Goal: Task Accomplishment & Management: Manage account settings

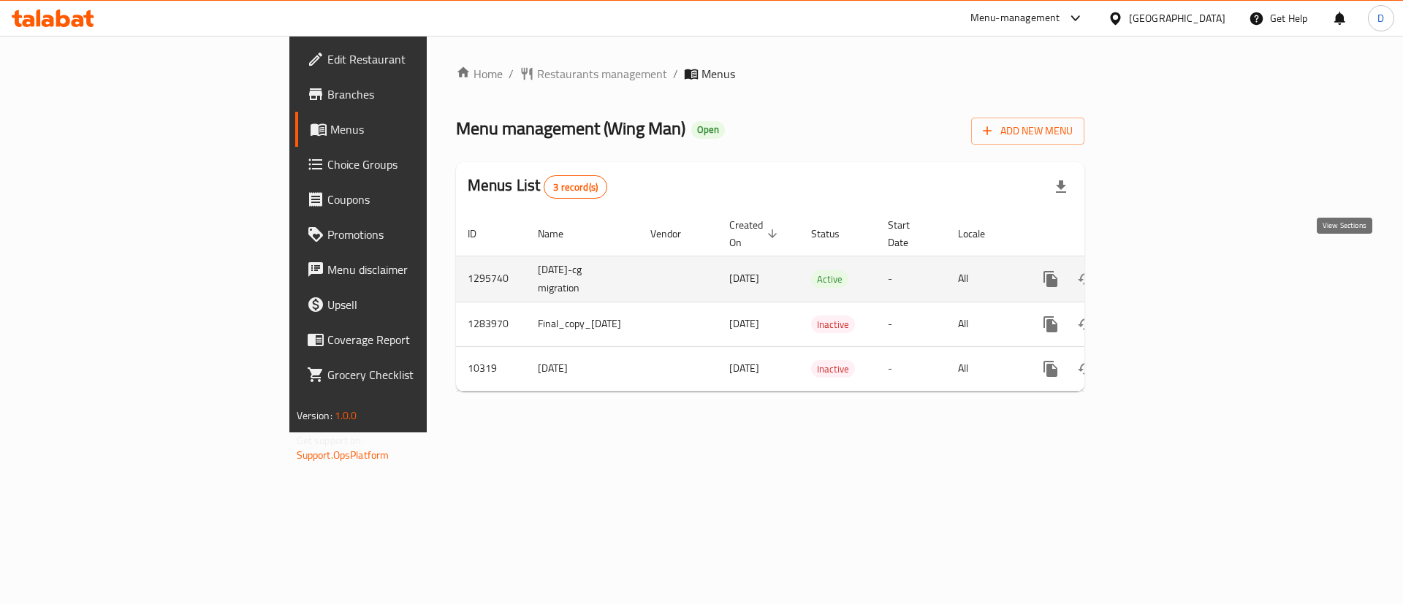
click at [1173, 270] on link "enhanced table" at bounding box center [1155, 279] width 35 height 35
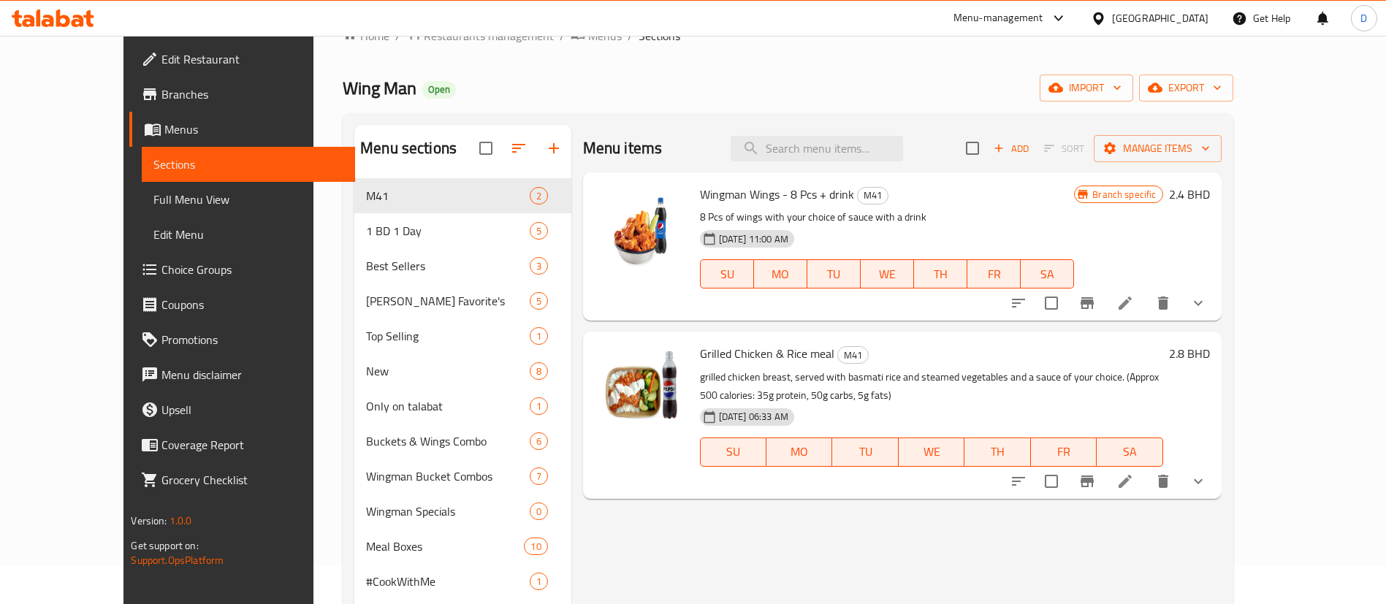
scroll to position [39, 0]
click at [821, 160] on input "search" at bounding box center [817, 148] width 172 height 26
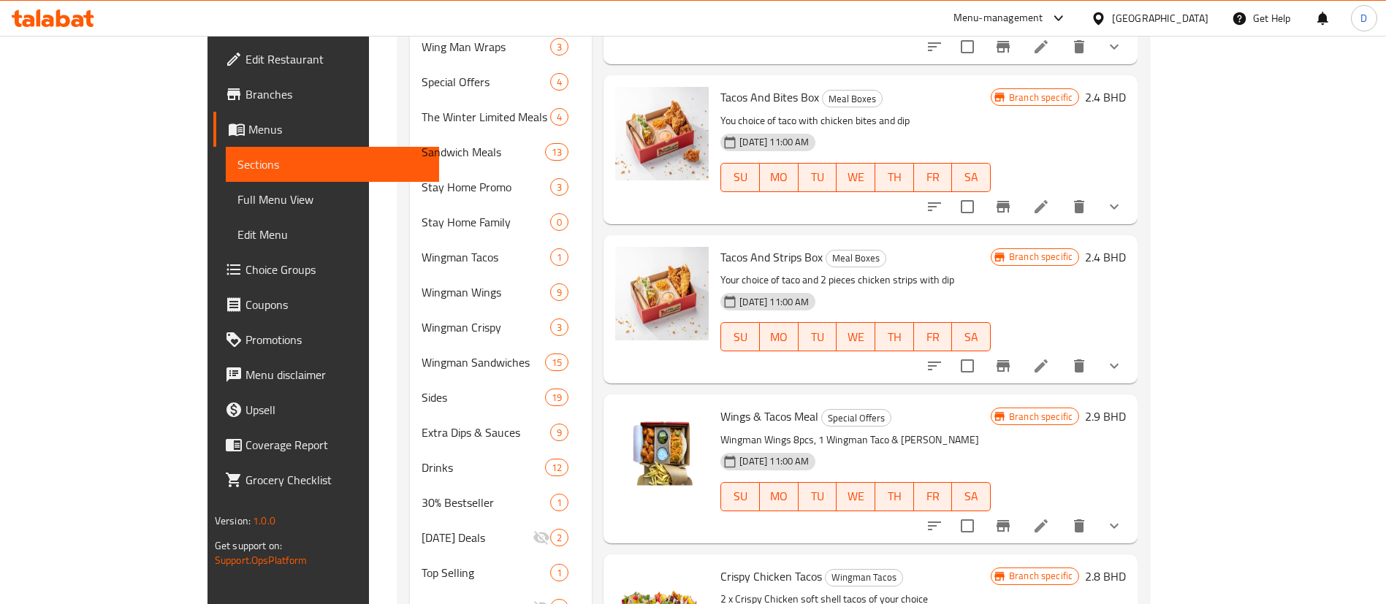
scroll to position [631, 0]
type input "taco"
click at [245, 270] on span "Choice Groups" at bounding box center [336, 270] width 182 height 18
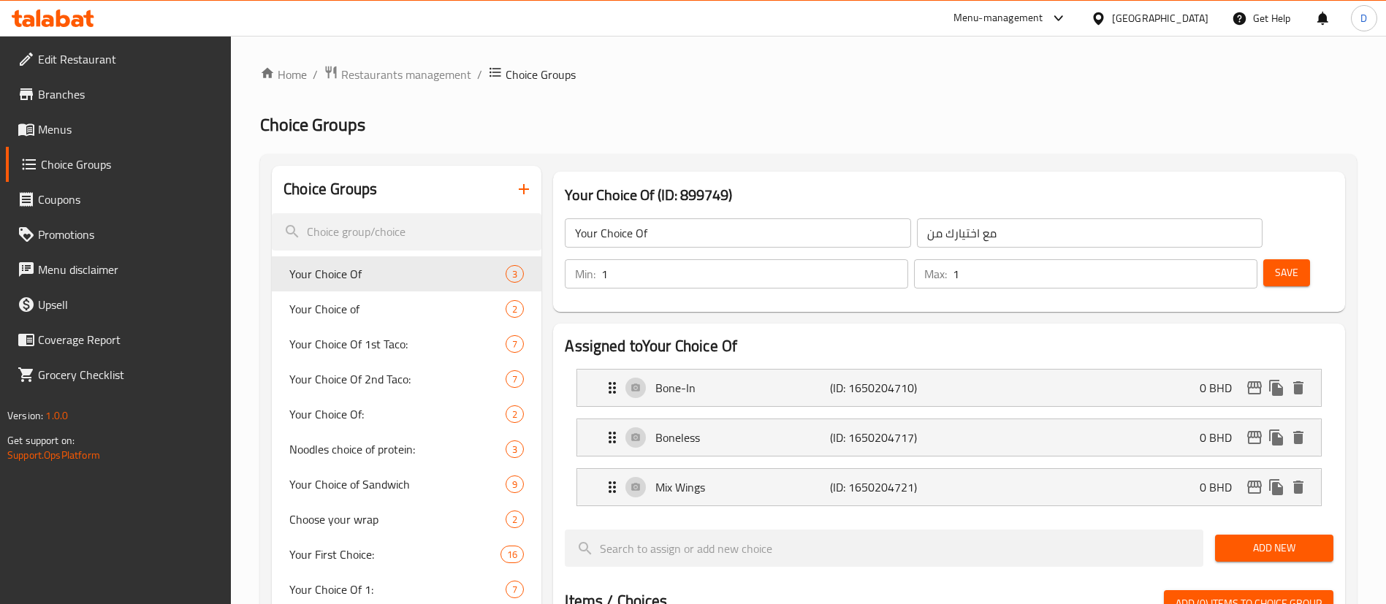
click at [389, 281] on div at bounding box center [693, 302] width 1386 height 604
click at [373, 220] on input "search" at bounding box center [407, 231] width 270 height 37
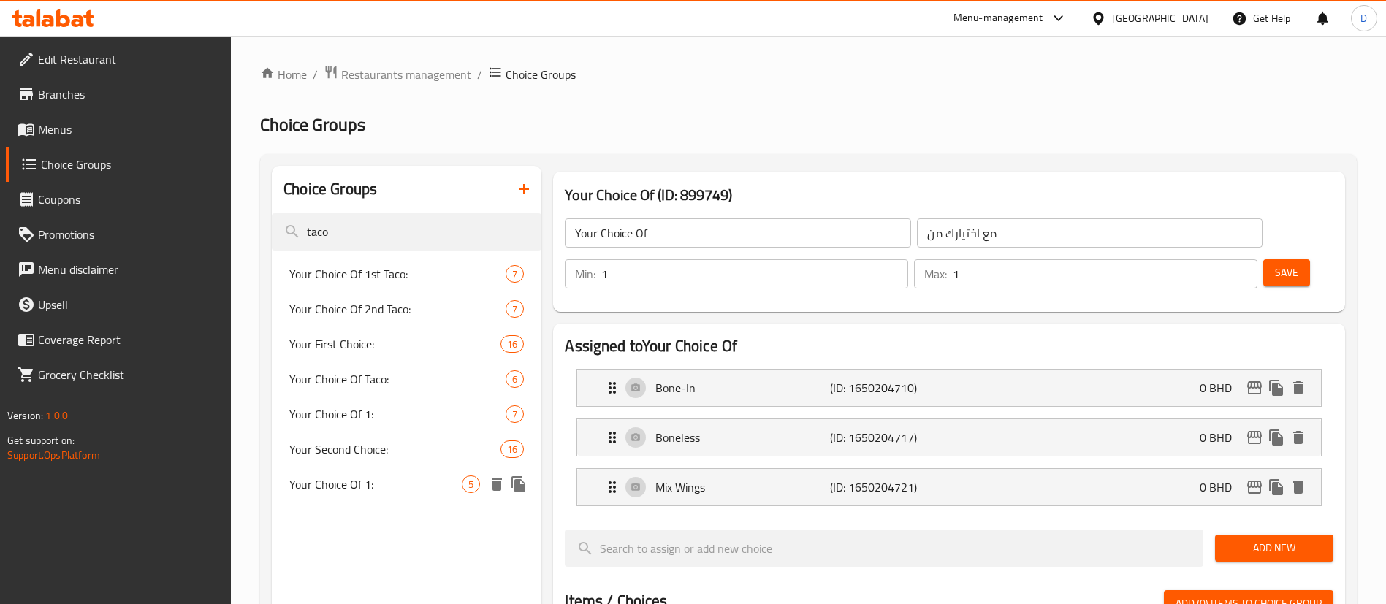
type input "taco"
click at [422, 482] on span "Your Choice Of 1:" at bounding box center [375, 485] width 172 height 18
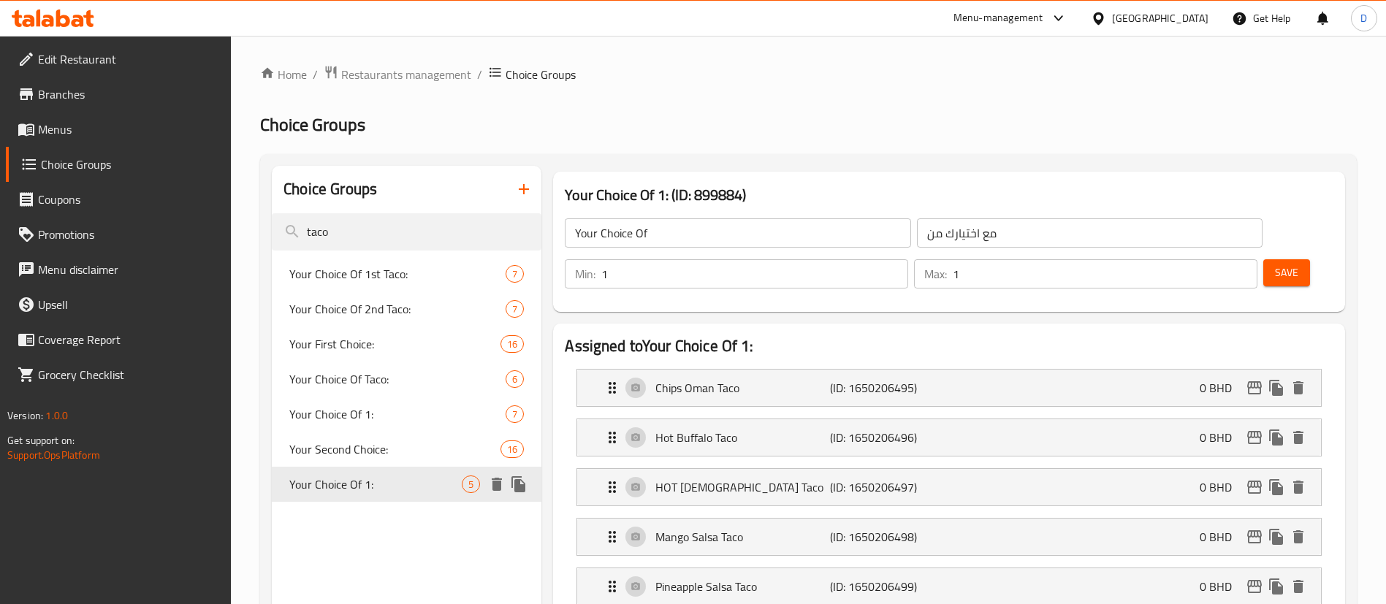
type input "Your Choice Of 1:"
type input "اختيارك من 1:"
click at [406, 449] on span "Your Second Choice:" at bounding box center [372, 450] width 167 height 18
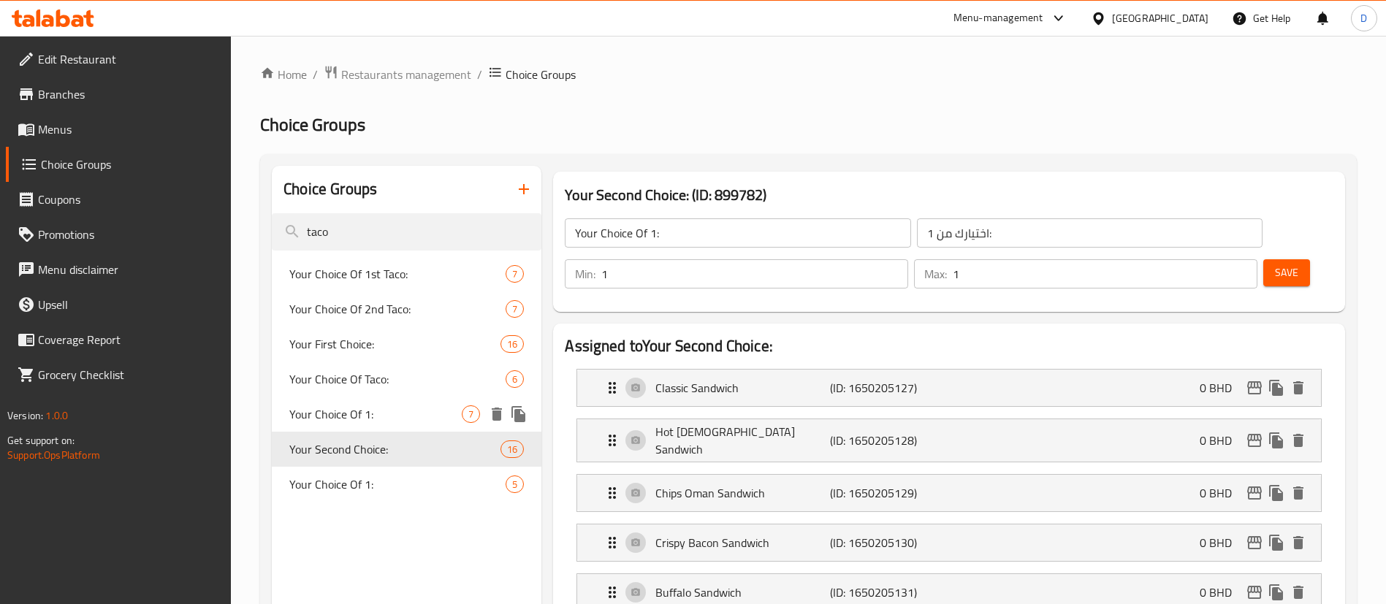
type input "Your Second Choice:"
type input "اختيارك الثاني"
click at [391, 419] on span "Your Choice Of 1:" at bounding box center [375, 414] width 172 height 18
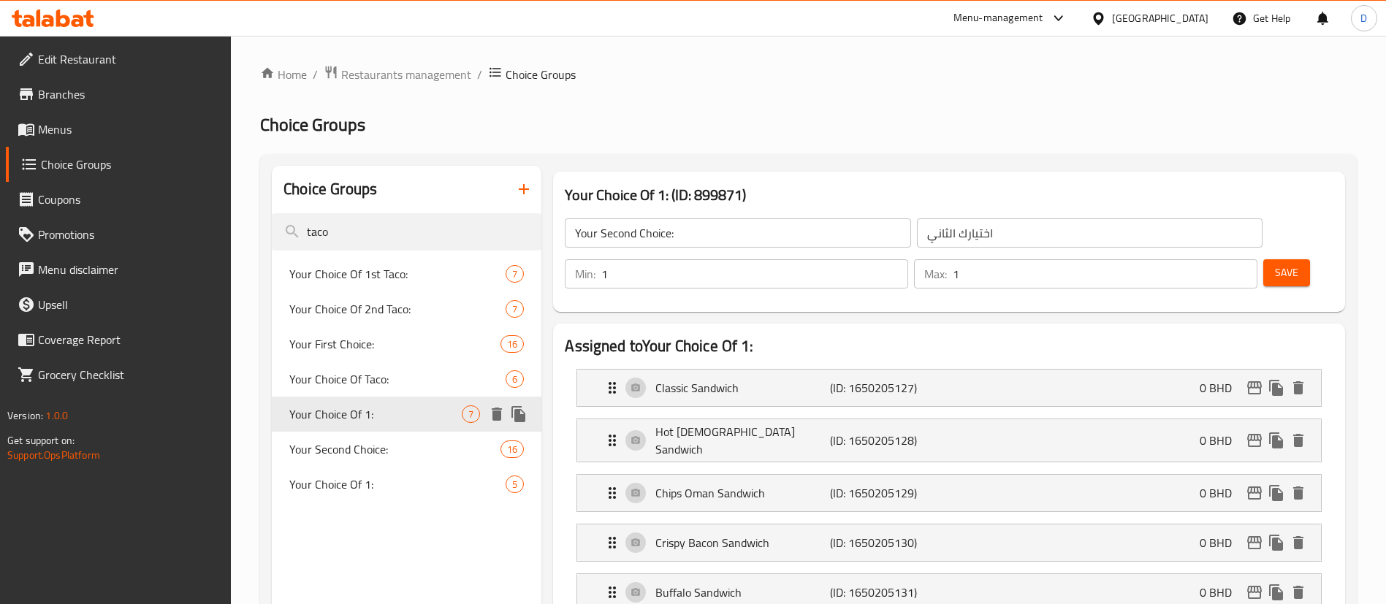
type input "Your Choice Of 1:"
type input "اختيارك من 1:"
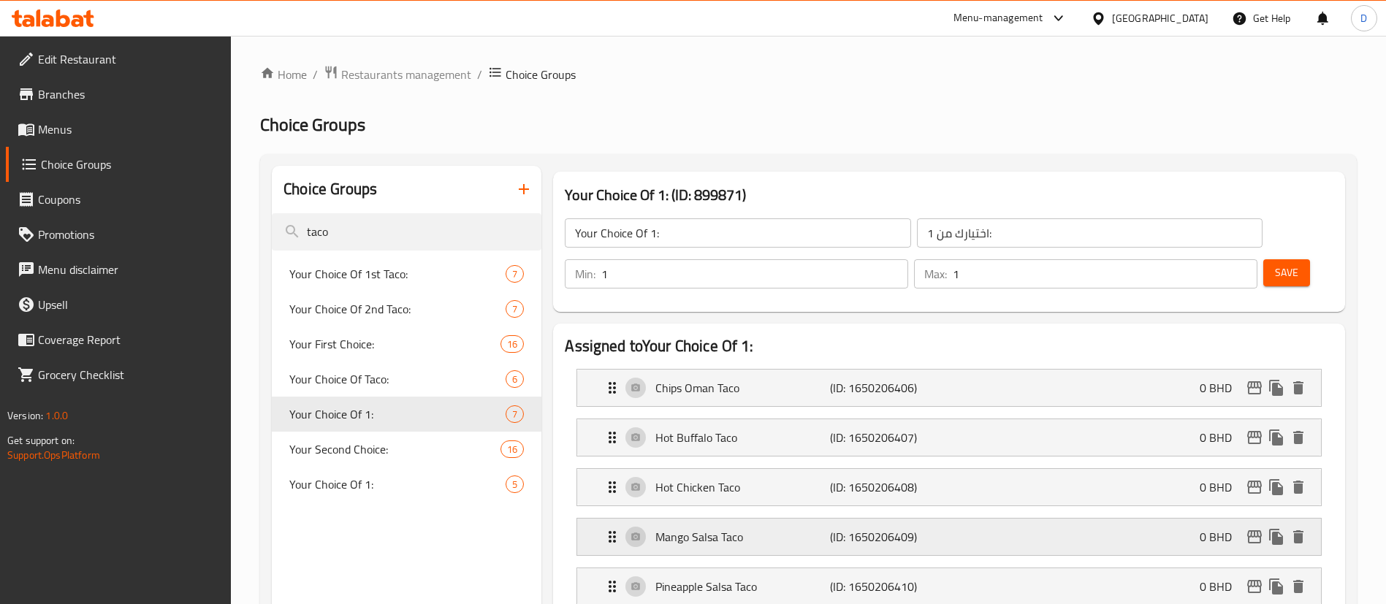
click at [1257, 528] on icon "edit" at bounding box center [1255, 537] width 18 height 18
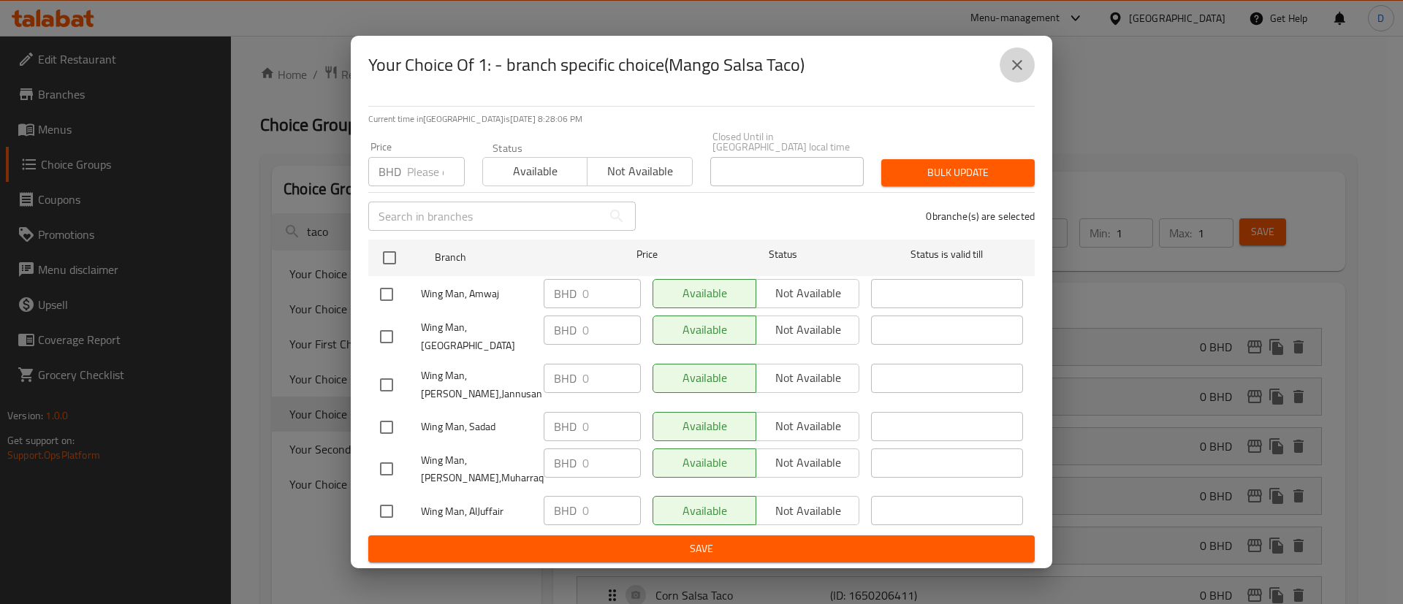
click at [1023, 72] on icon "close" at bounding box center [1017, 65] width 18 height 18
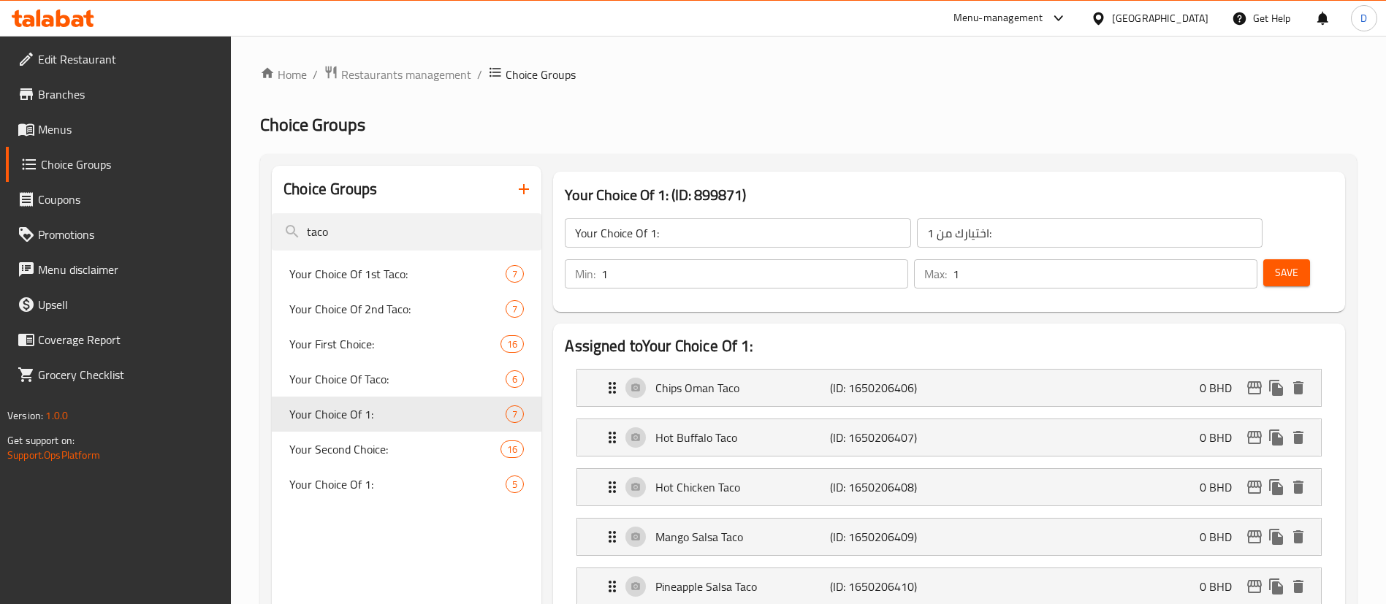
drag, startPoint x: 346, startPoint y: 228, endPoint x: 219, endPoint y: 229, distance: 127.1
type input "mango"
click at [400, 487] on span "Your Choice Of 1:" at bounding box center [375, 485] width 172 height 18
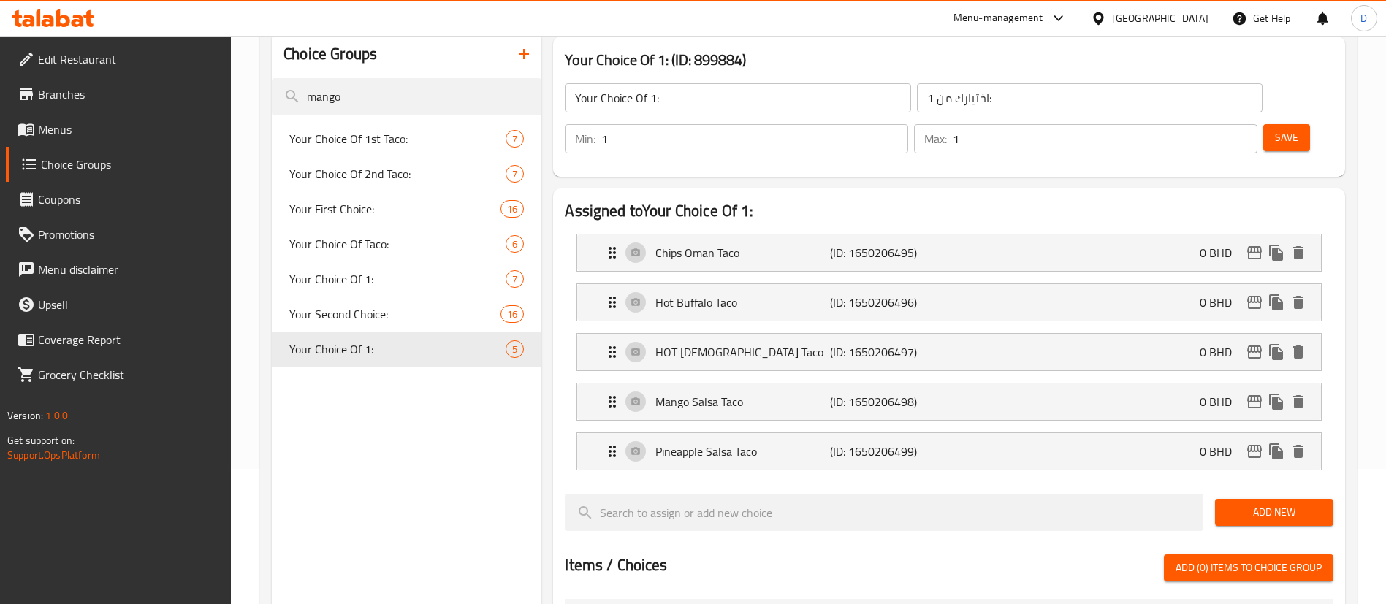
scroll to position [136, 0]
click at [1252, 392] on icon "edit" at bounding box center [1255, 401] width 18 height 18
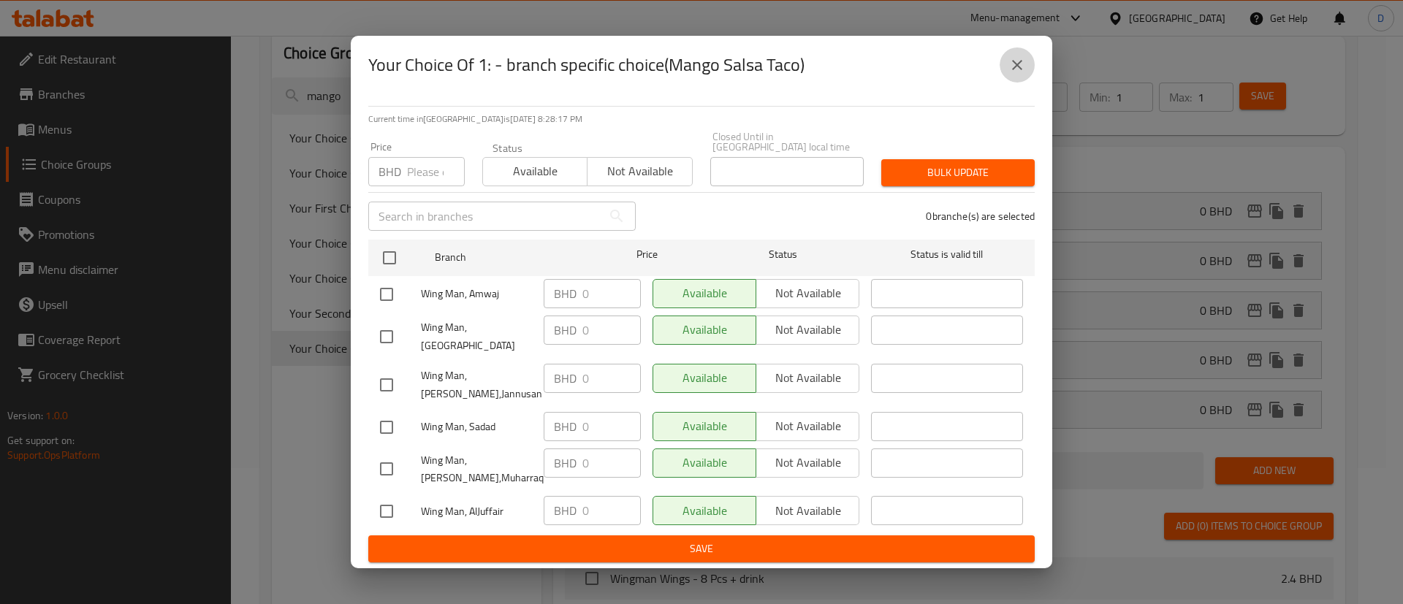
click at [1023, 74] on icon "close" at bounding box center [1017, 65] width 18 height 18
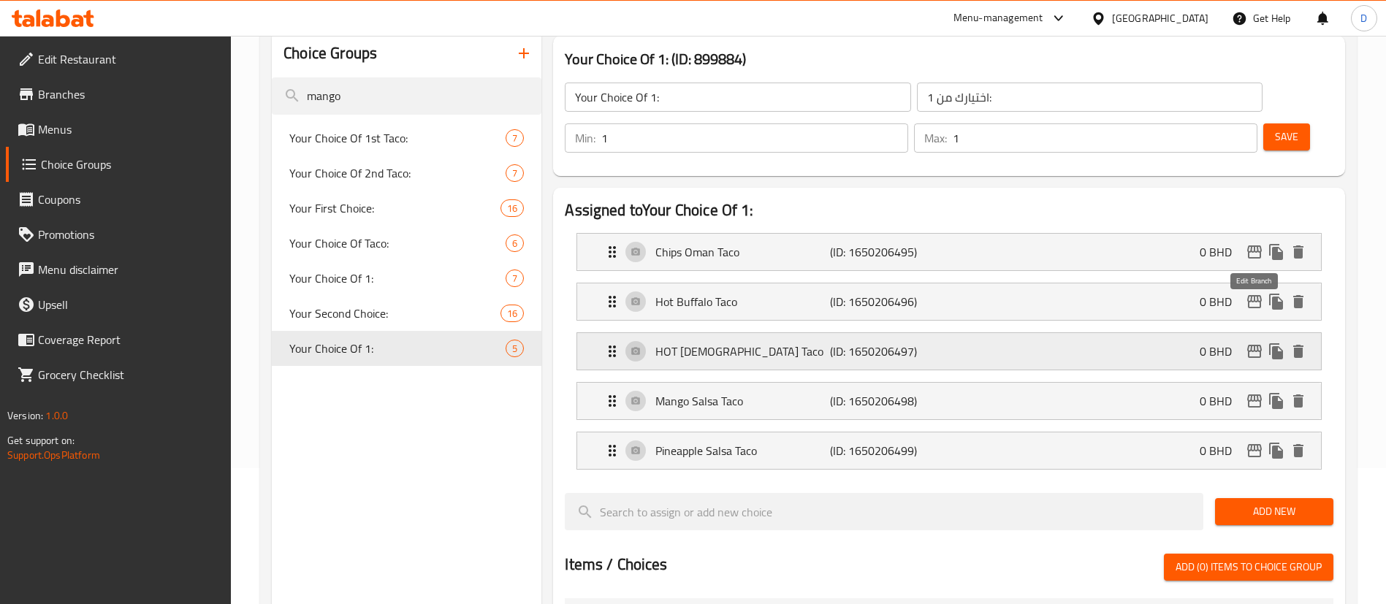
click at [1253, 343] on icon "edit" at bounding box center [1255, 352] width 18 height 18
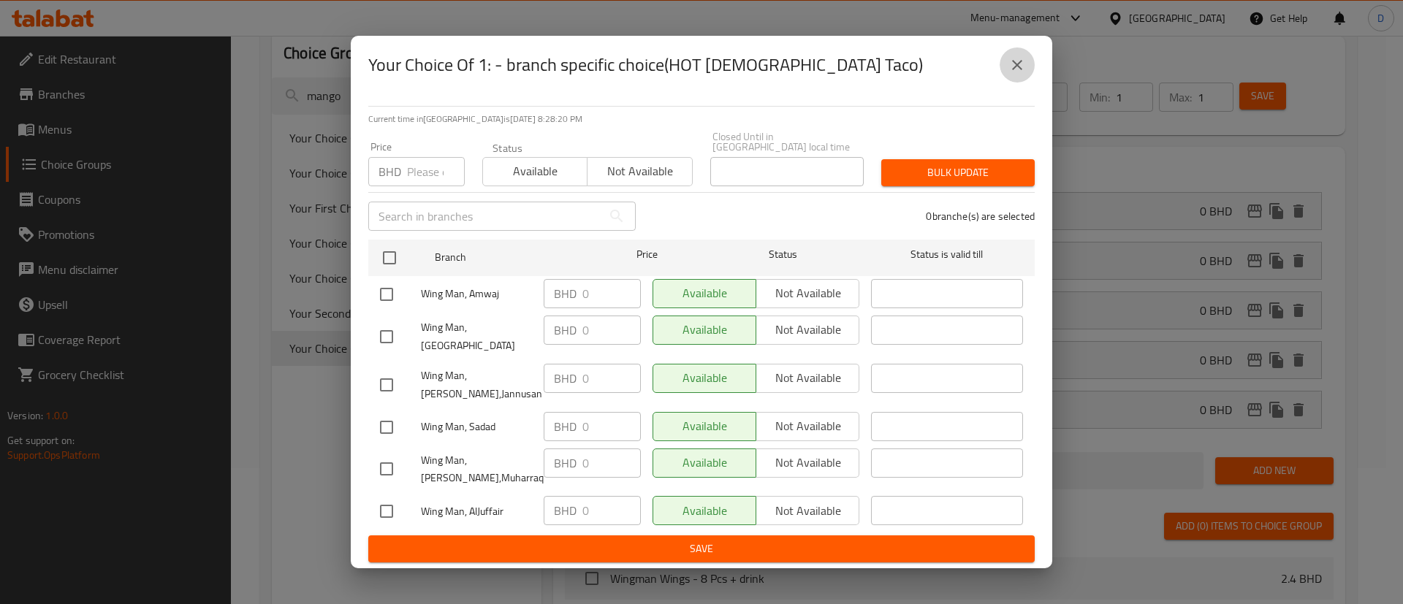
click at [1010, 74] on icon "close" at bounding box center [1017, 65] width 18 height 18
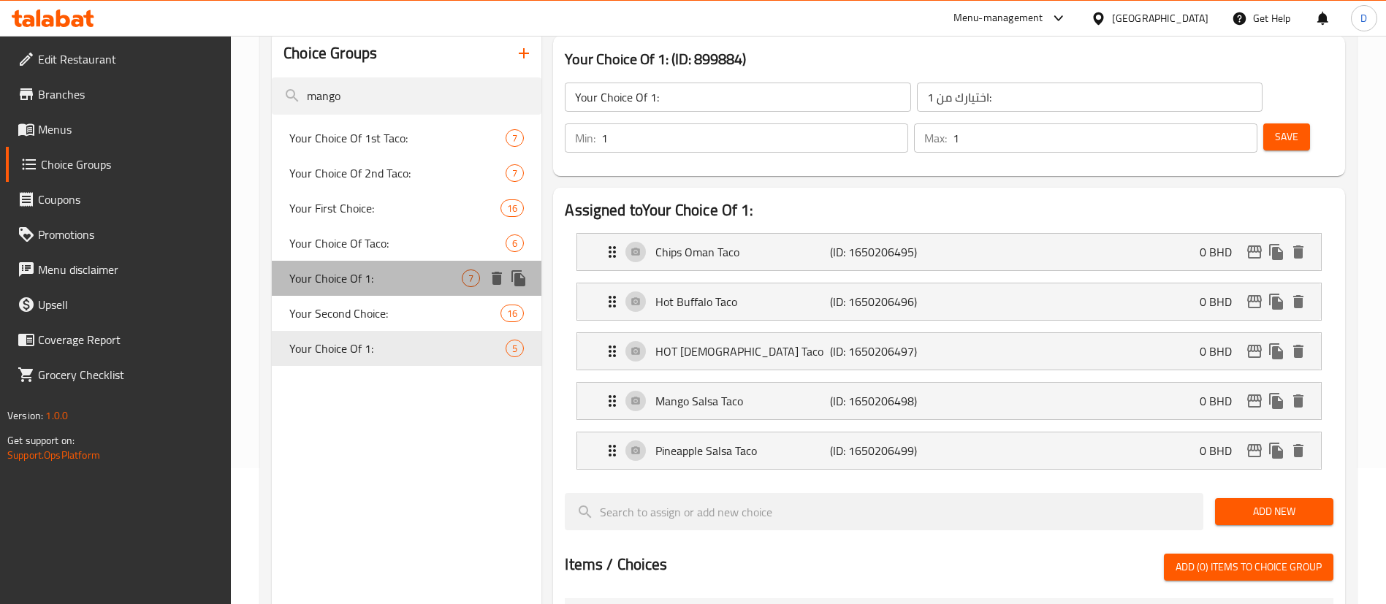
click at [334, 277] on span "Your Choice Of 1:" at bounding box center [375, 279] width 172 height 18
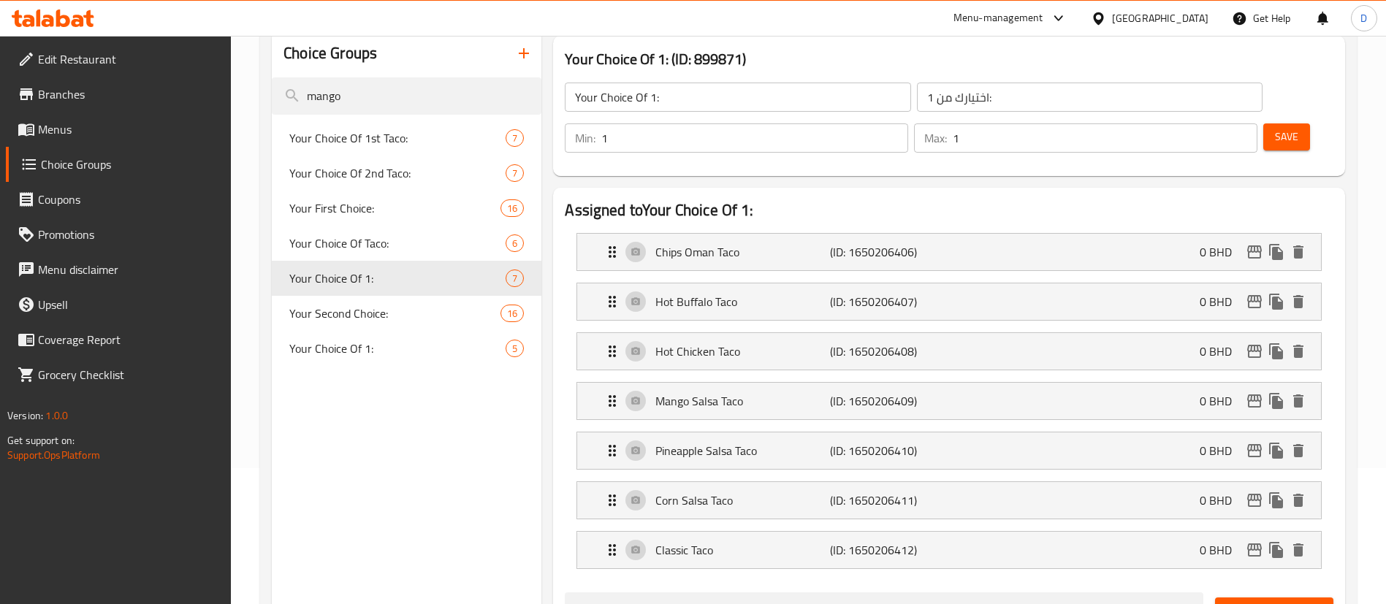
type input "اختيارك من 1:"
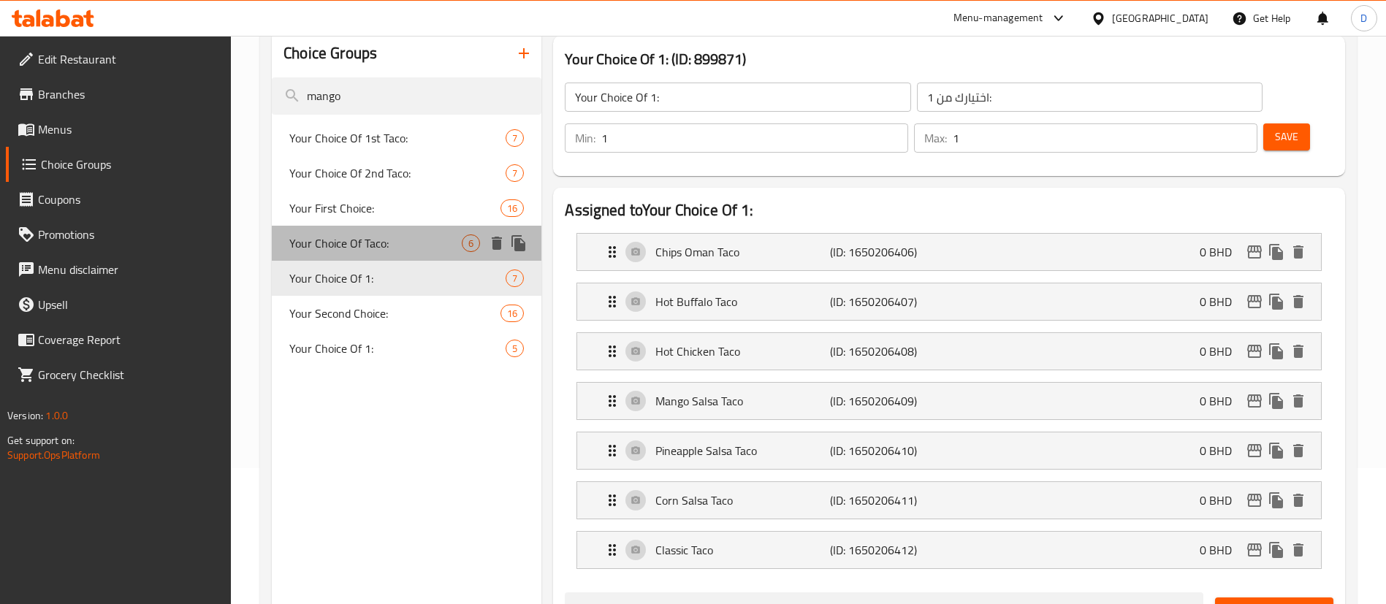
click at [407, 242] on span "Your Choice Of Taco:" at bounding box center [375, 244] width 172 height 18
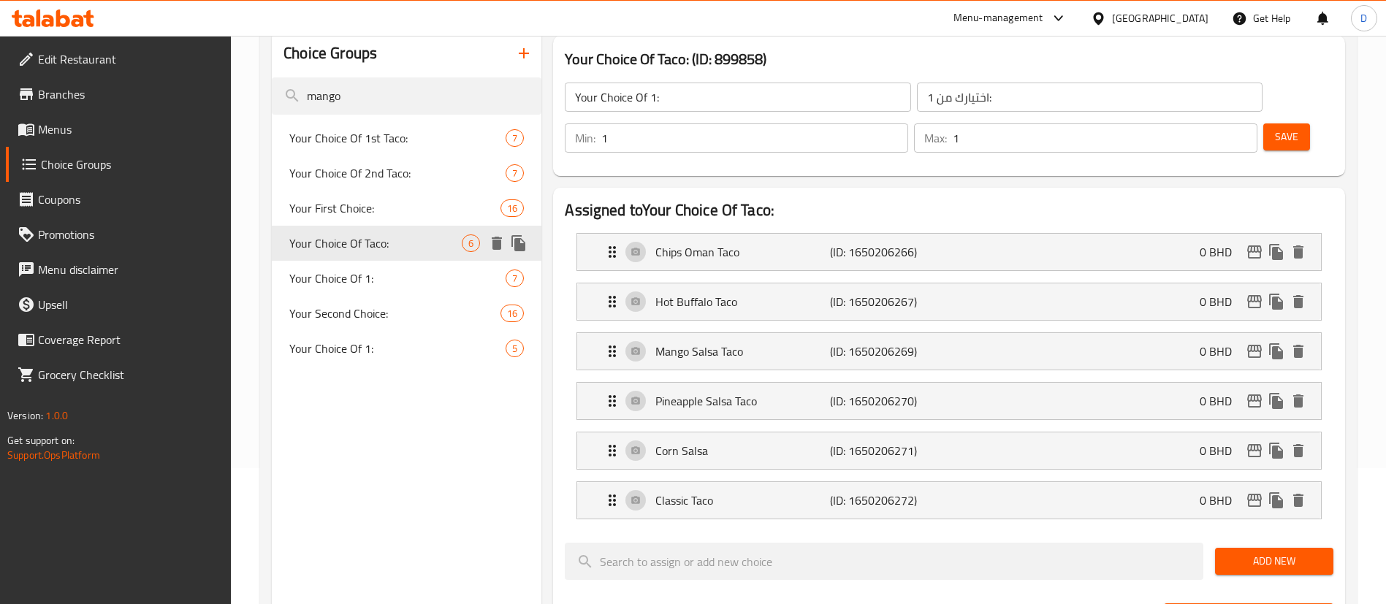
type input "Your Choice Of Taco:"
type input "اختيارك من التاكو :"
click at [397, 217] on div "Your First Choice: 16" at bounding box center [407, 208] width 270 height 35
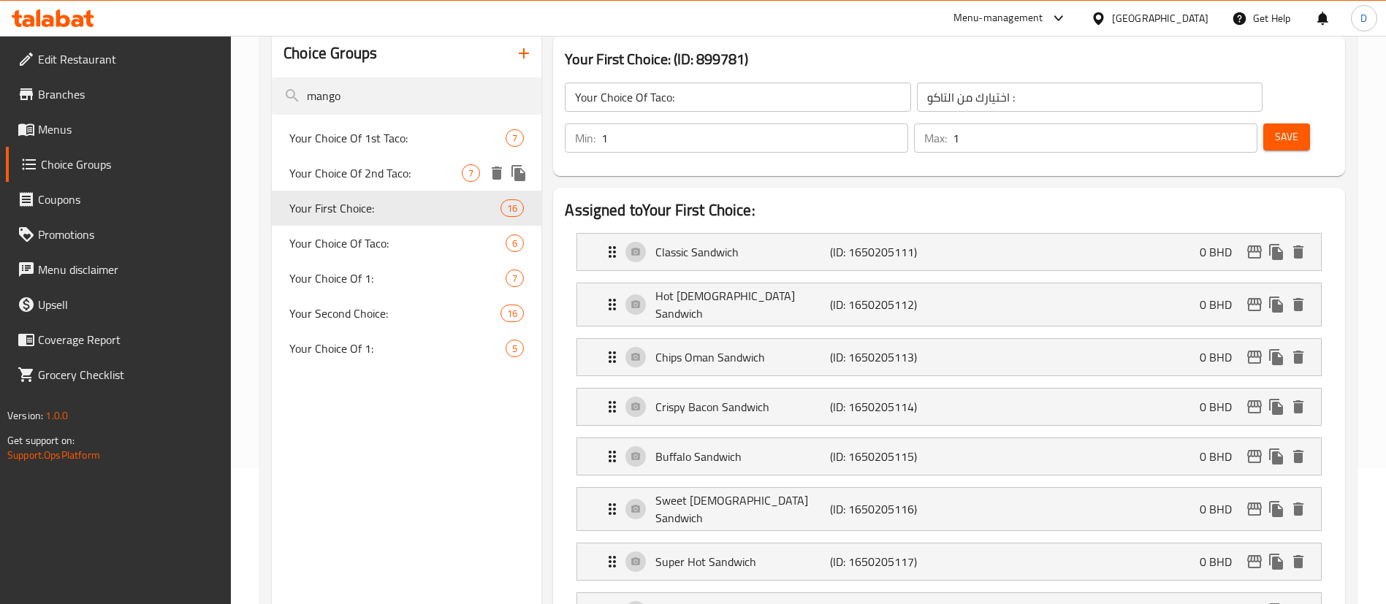
type input "Your First Choice:"
type input "اختيارك اللأول"
click at [400, 180] on span "Your Choice Of 2nd Taco:" at bounding box center [375, 173] width 172 height 18
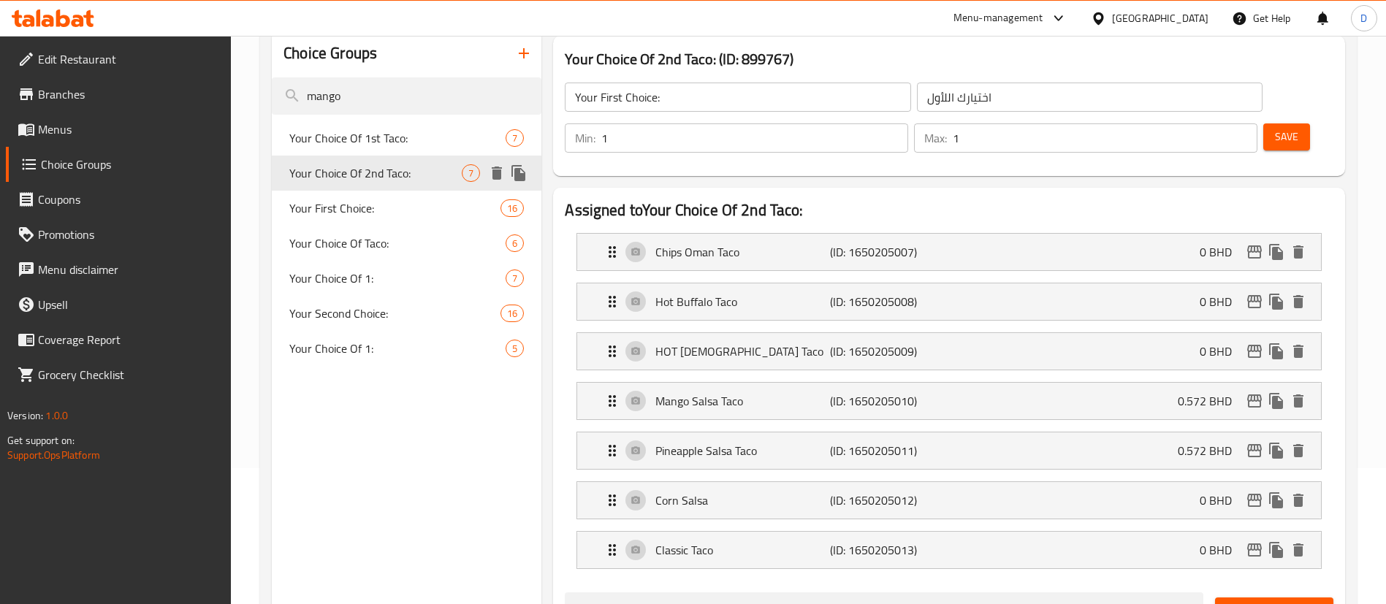
type input "Your Choice Of 2nd Taco:"
type input "اختيارك من [PERSON_NAME]:"
click at [1257, 395] on icon "edit" at bounding box center [1254, 401] width 15 height 13
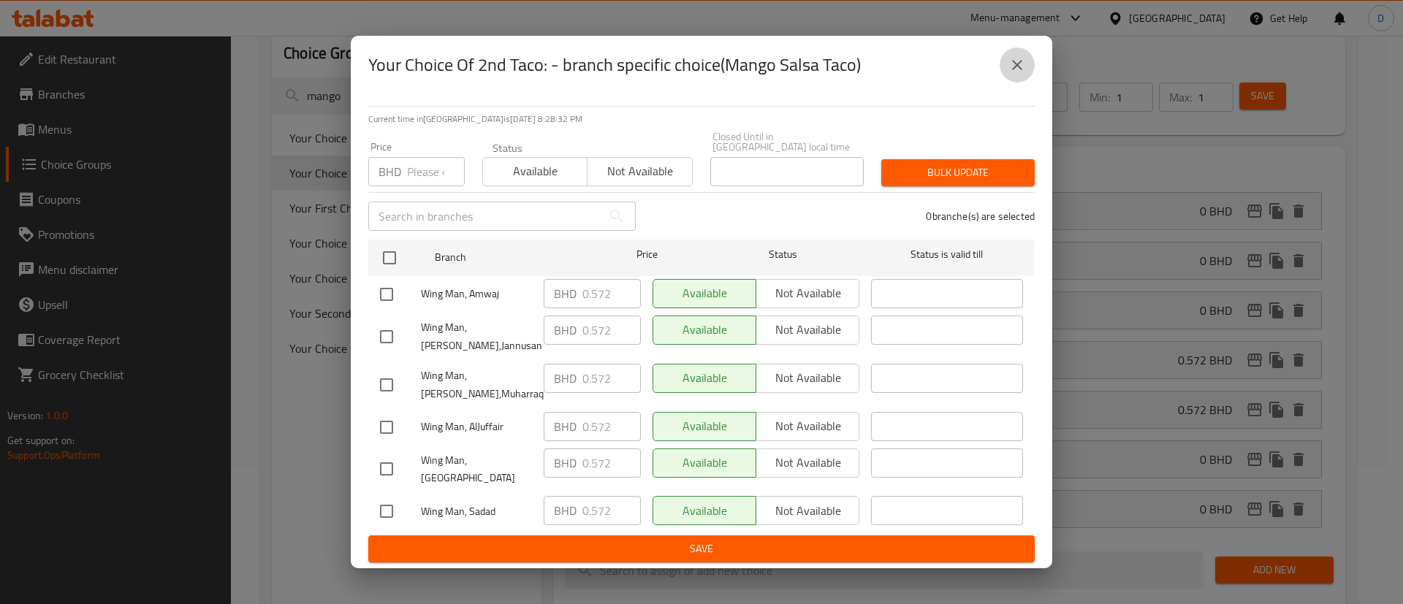
click at [1019, 70] on icon "close" at bounding box center [1017, 65] width 10 height 10
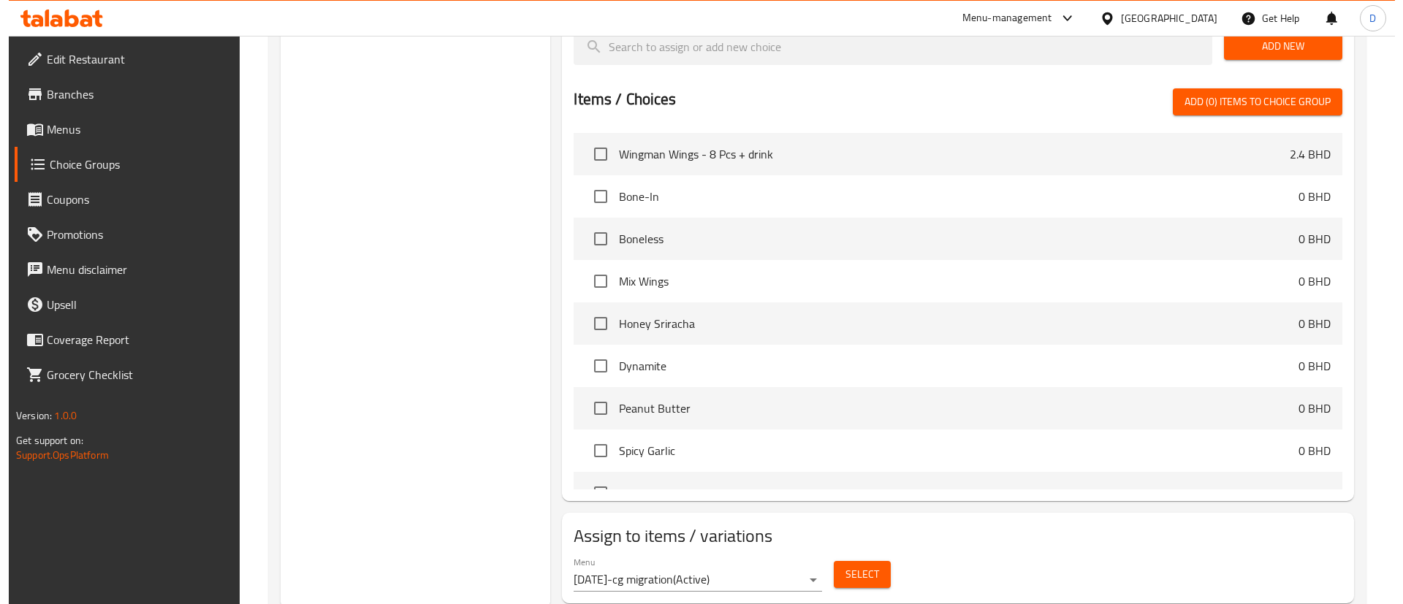
scroll to position [706, 0]
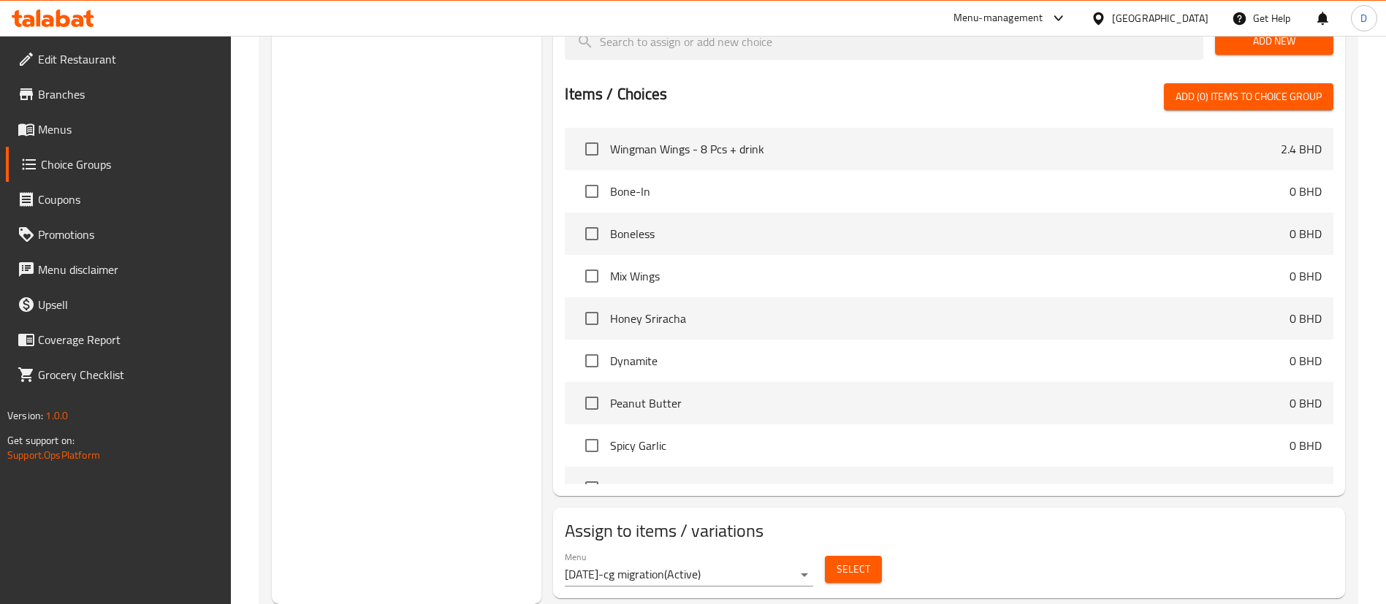
click at [846, 560] on span "Select" at bounding box center [854, 569] width 34 height 18
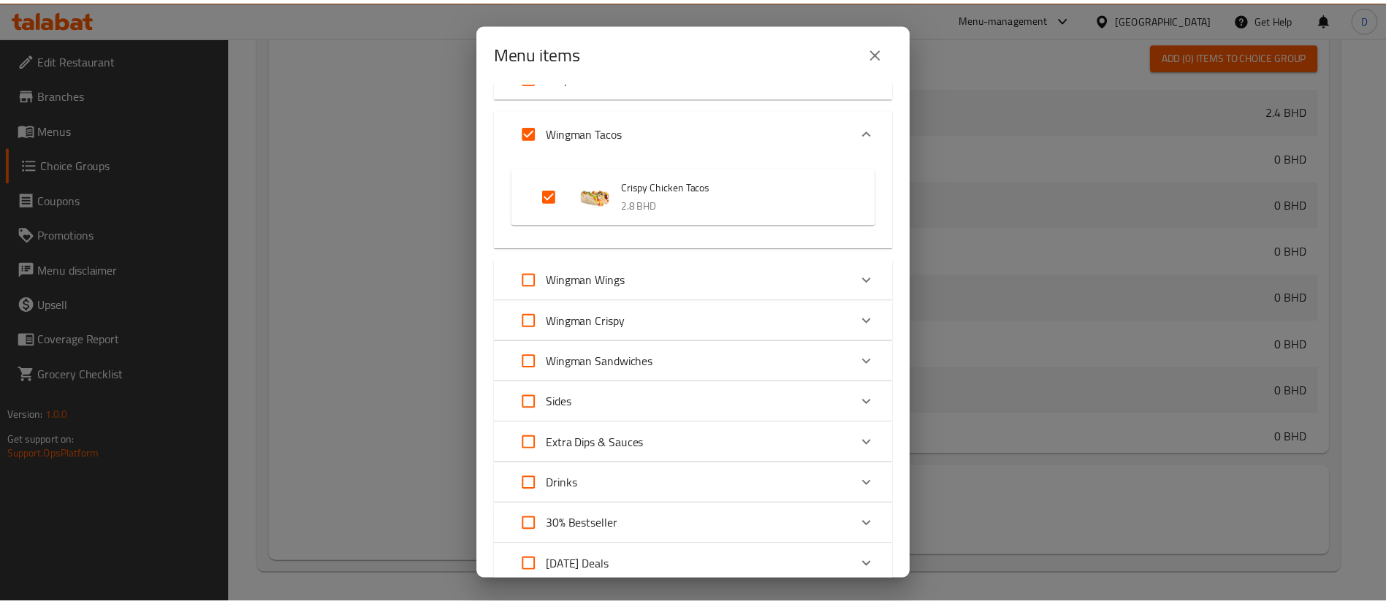
scroll to position [687, 0]
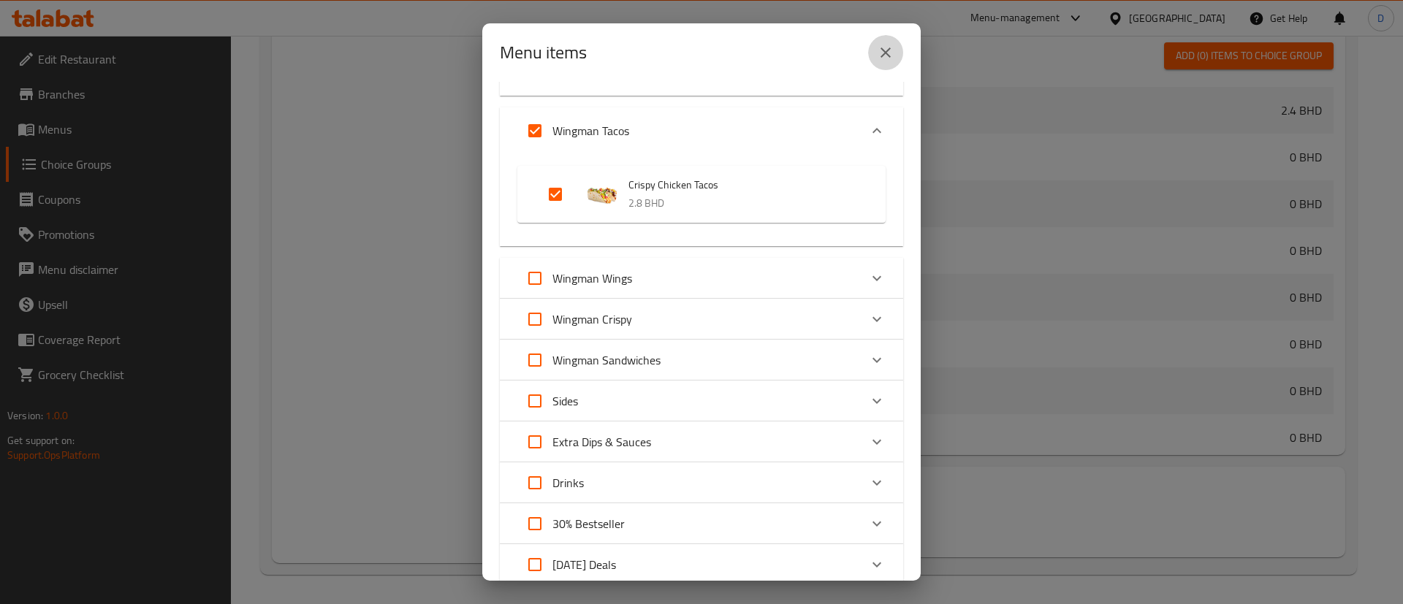
click at [890, 53] on icon "close" at bounding box center [886, 53] width 18 height 18
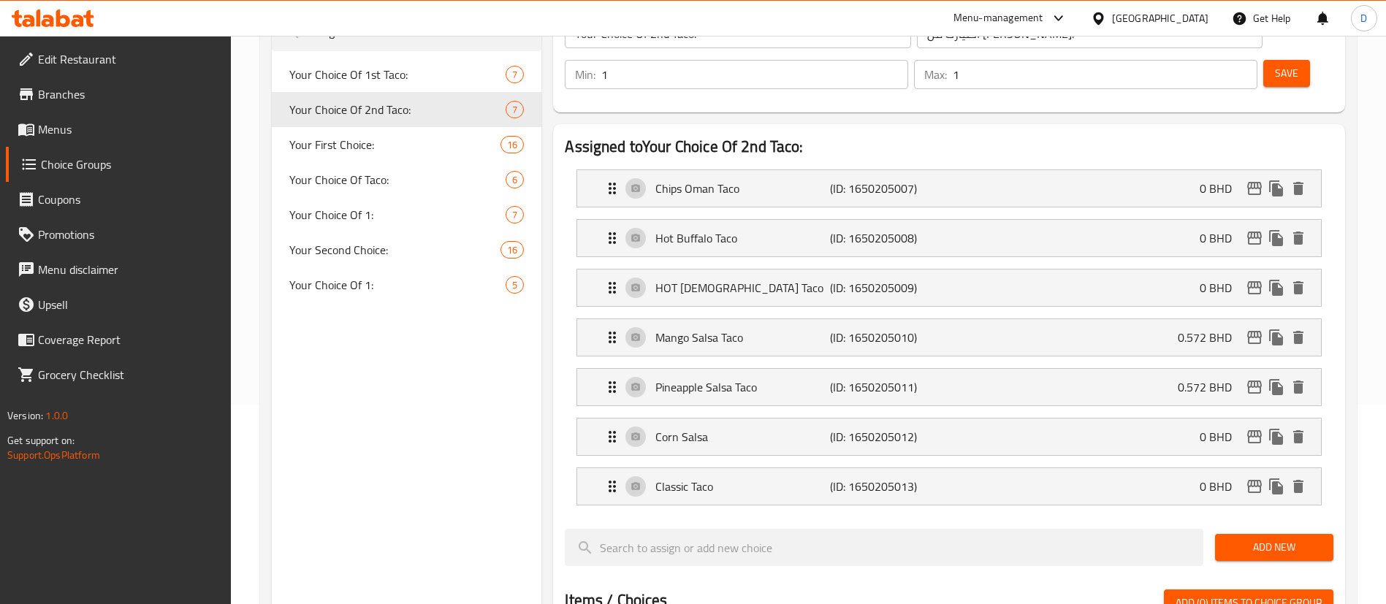
scroll to position [199, 0]
